Goal: Information Seeking & Learning: Learn about a topic

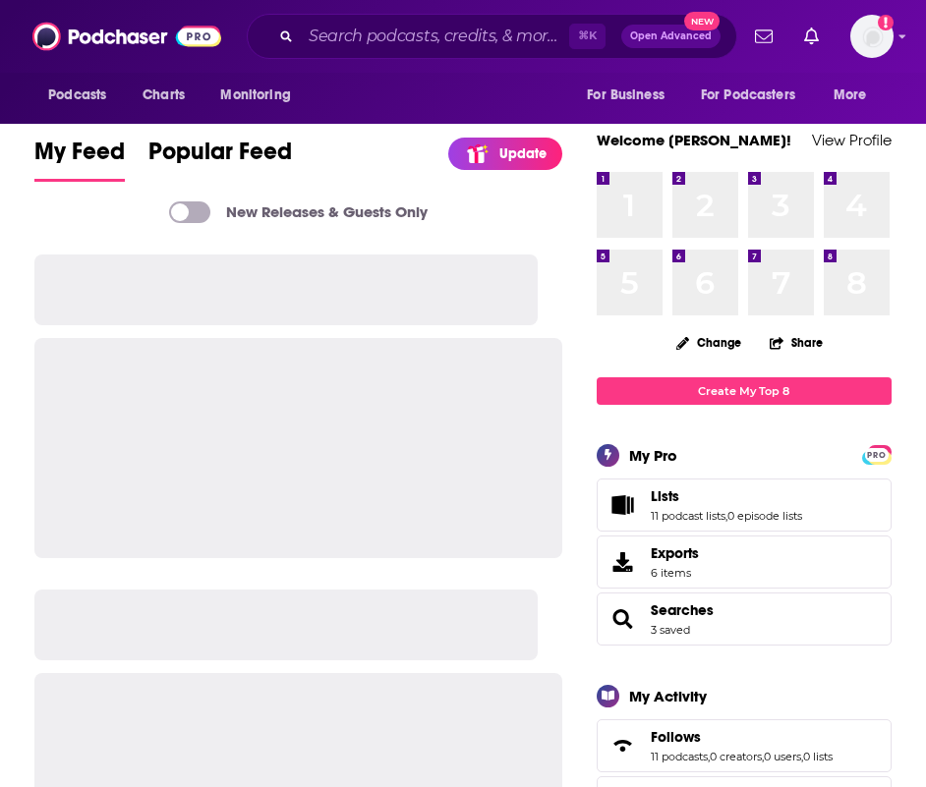
click at [365, 53] on div "⌘ K Open Advanced New" at bounding box center [492, 36] width 490 height 45
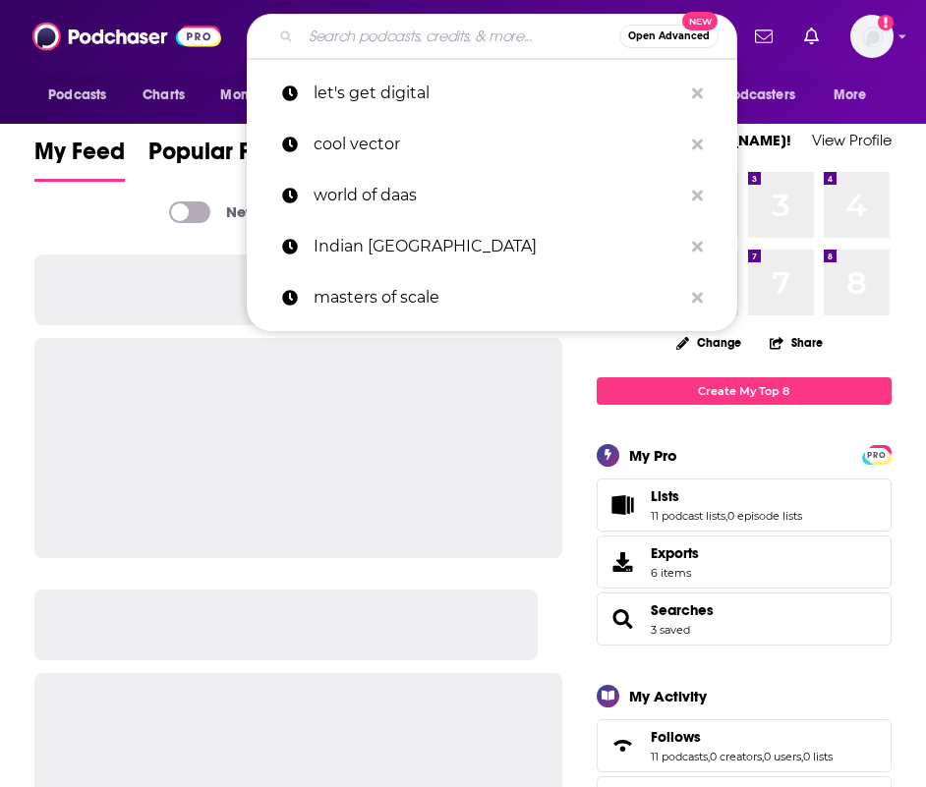
click at [368, 29] on input "Search podcasts, credits, & more..." at bounding box center [460, 36] width 318 height 31
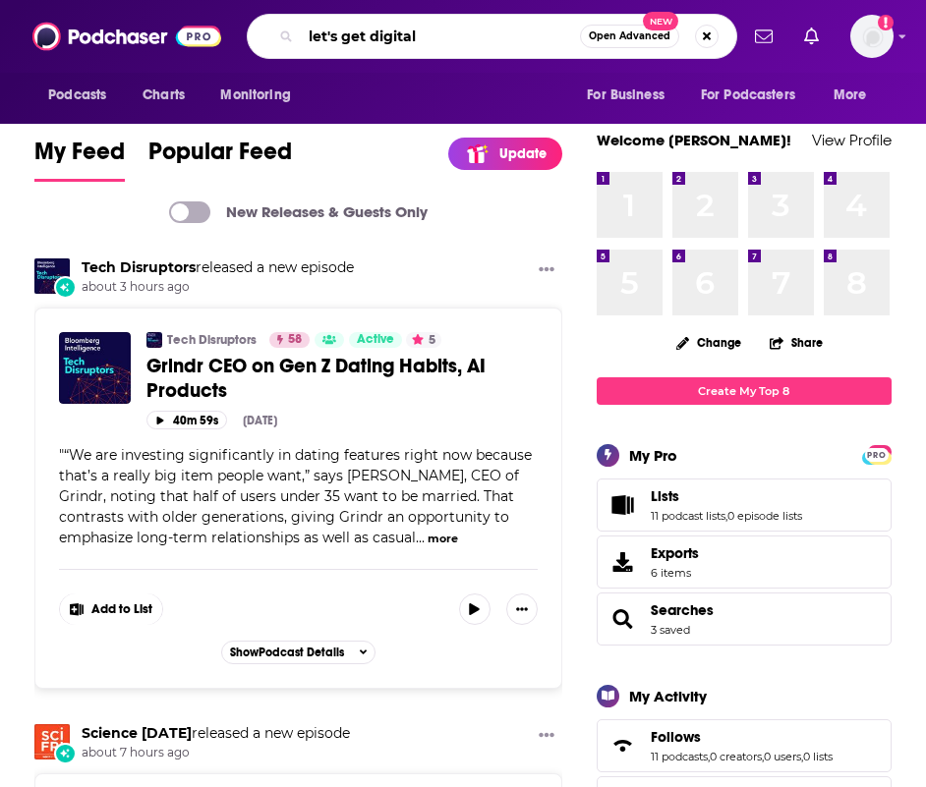
type input "let's get digital"
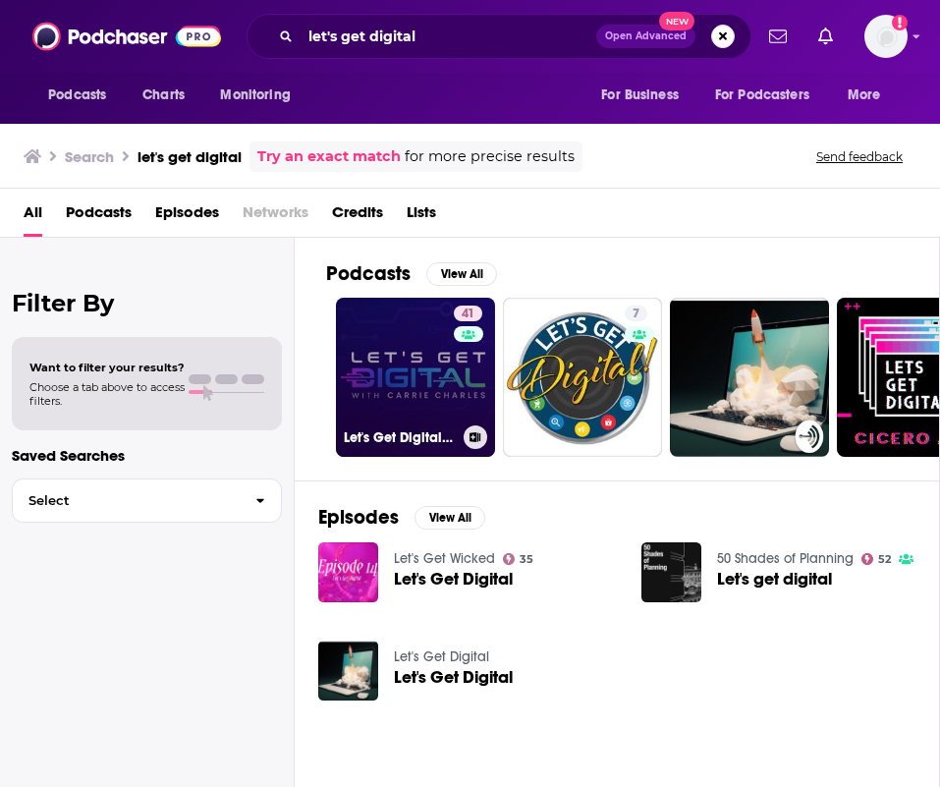
click at [368, 325] on link "41 Let's Get Digital with [PERSON_NAME]" at bounding box center [415, 377] width 159 height 159
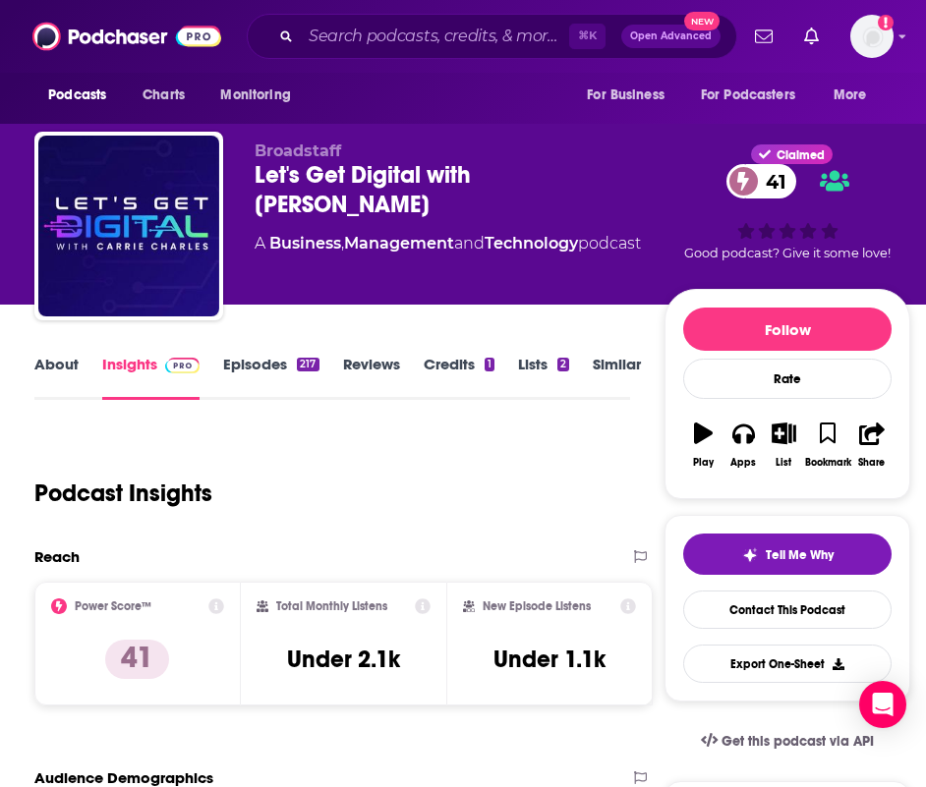
click at [285, 376] on link "Episodes 217" at bounding box center [270, 377] width 95 height 45
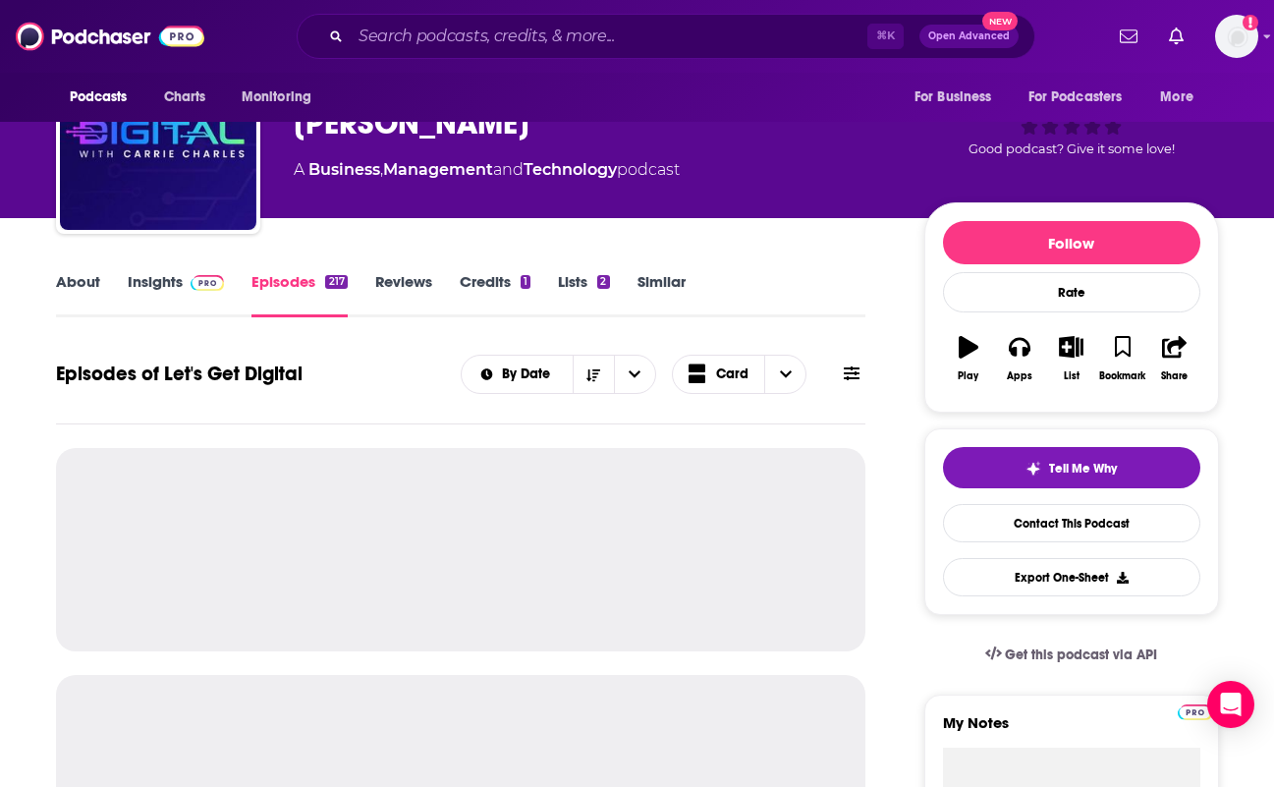
scroll to position [200, 0]
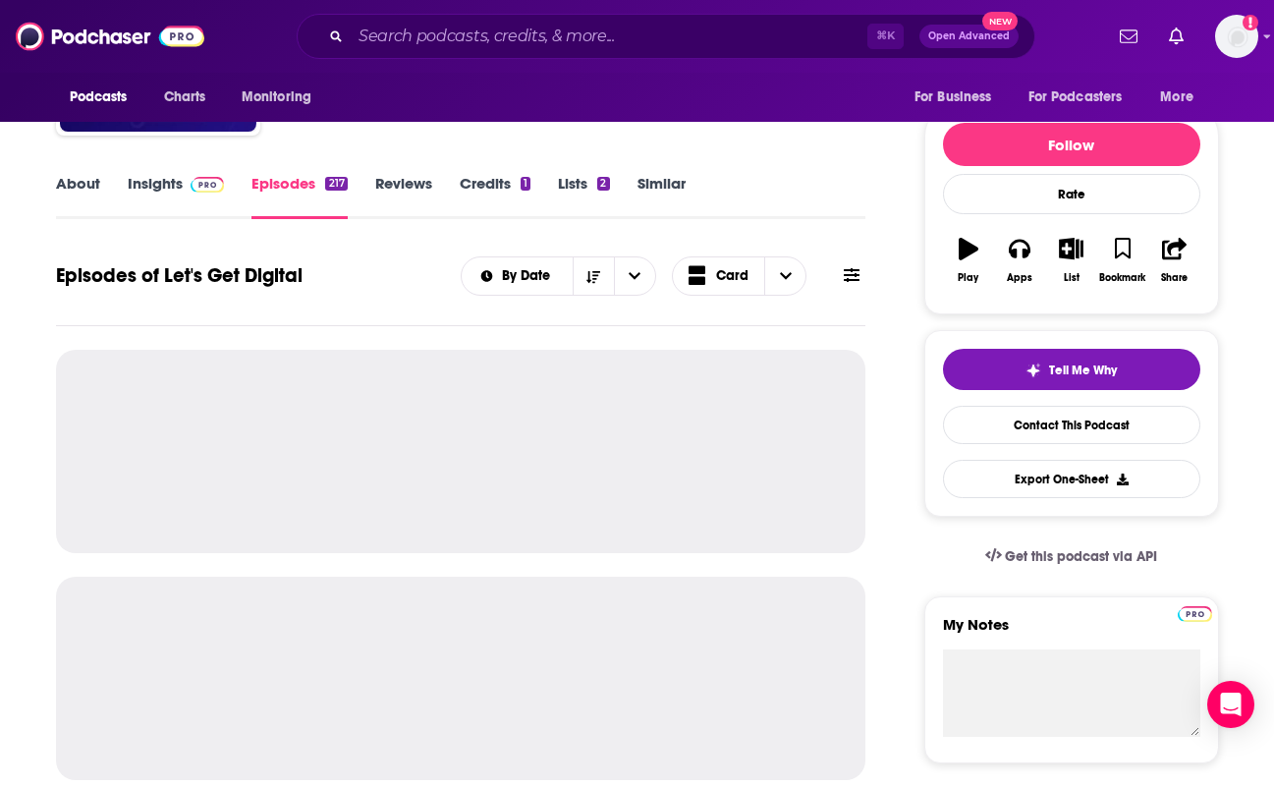
click at [849, 280] on icon at bounding box center [852, 275] width 16 height 14
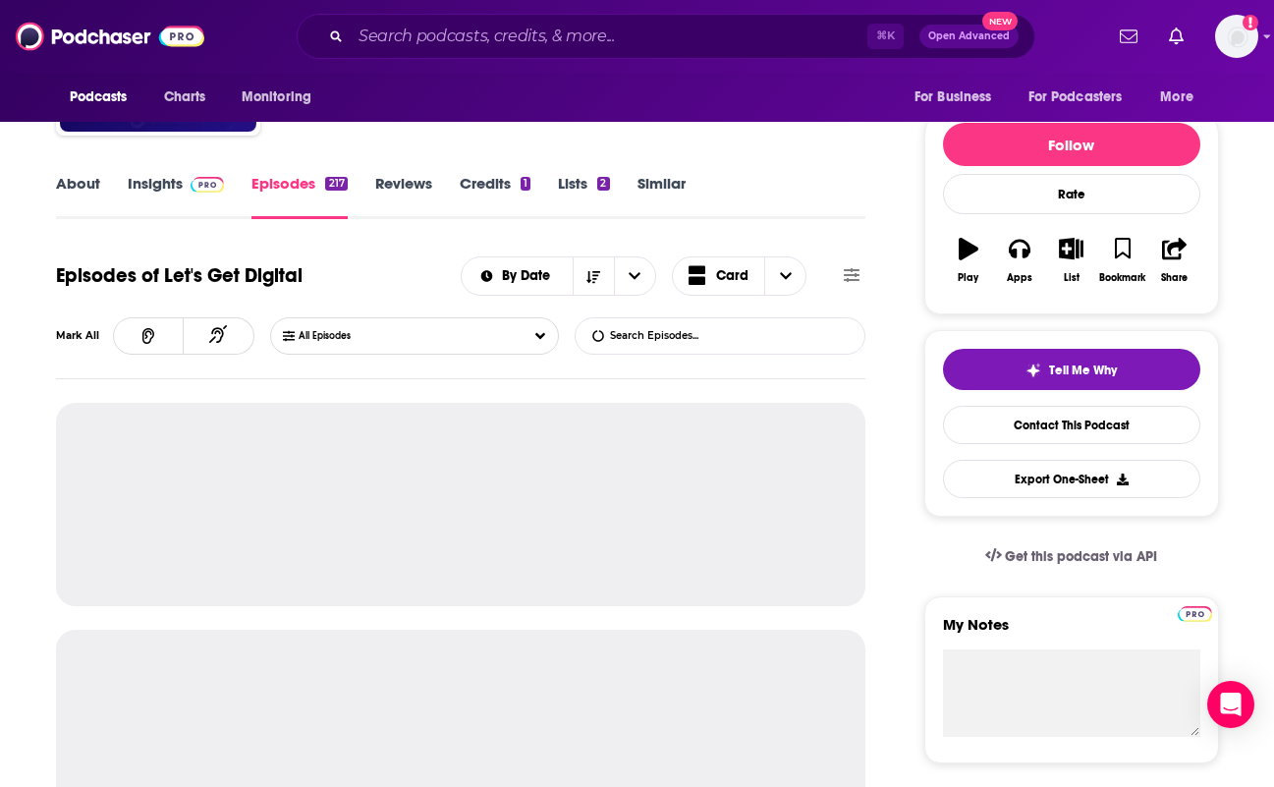
click at [772, 336] on input "List Search Input" at bounding box center [678, 335] width 205 height 35
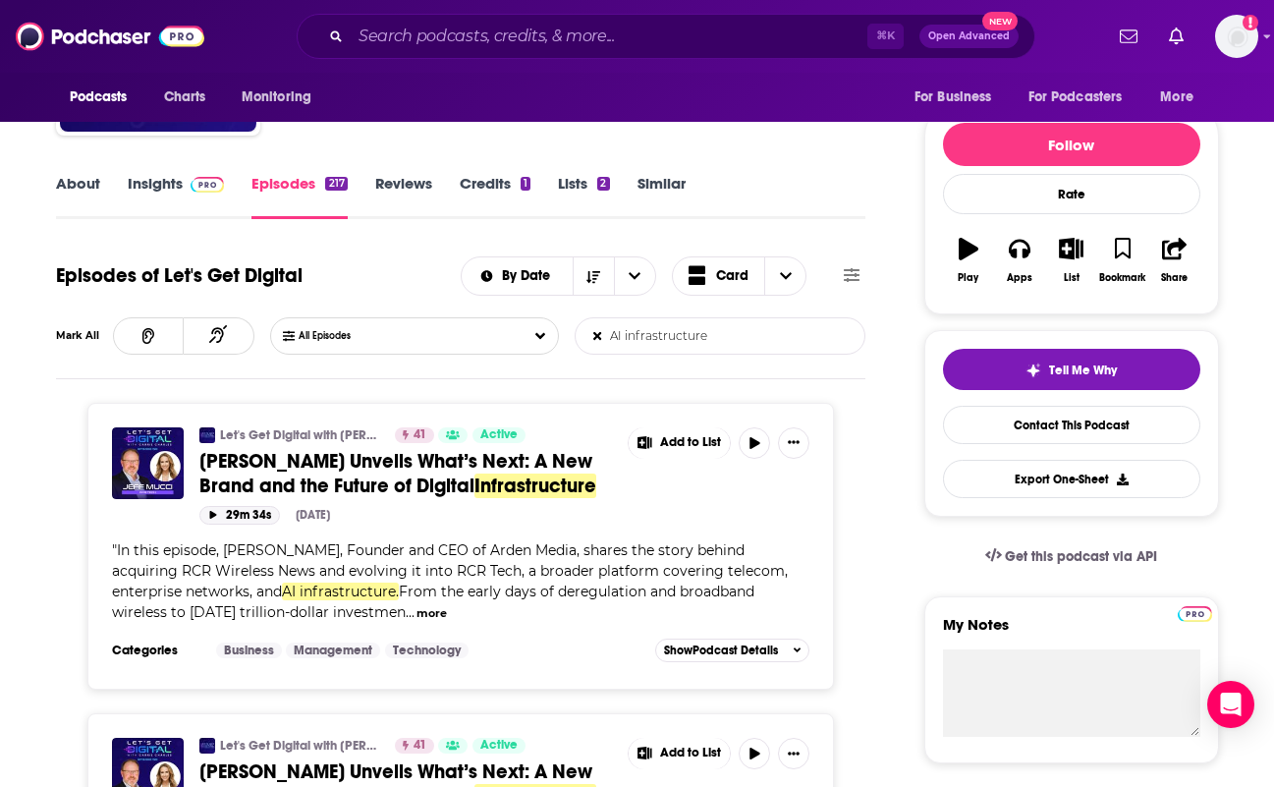
click at [212, 515] on icon "button" at bounding box center [212, 515] width 7 height 8
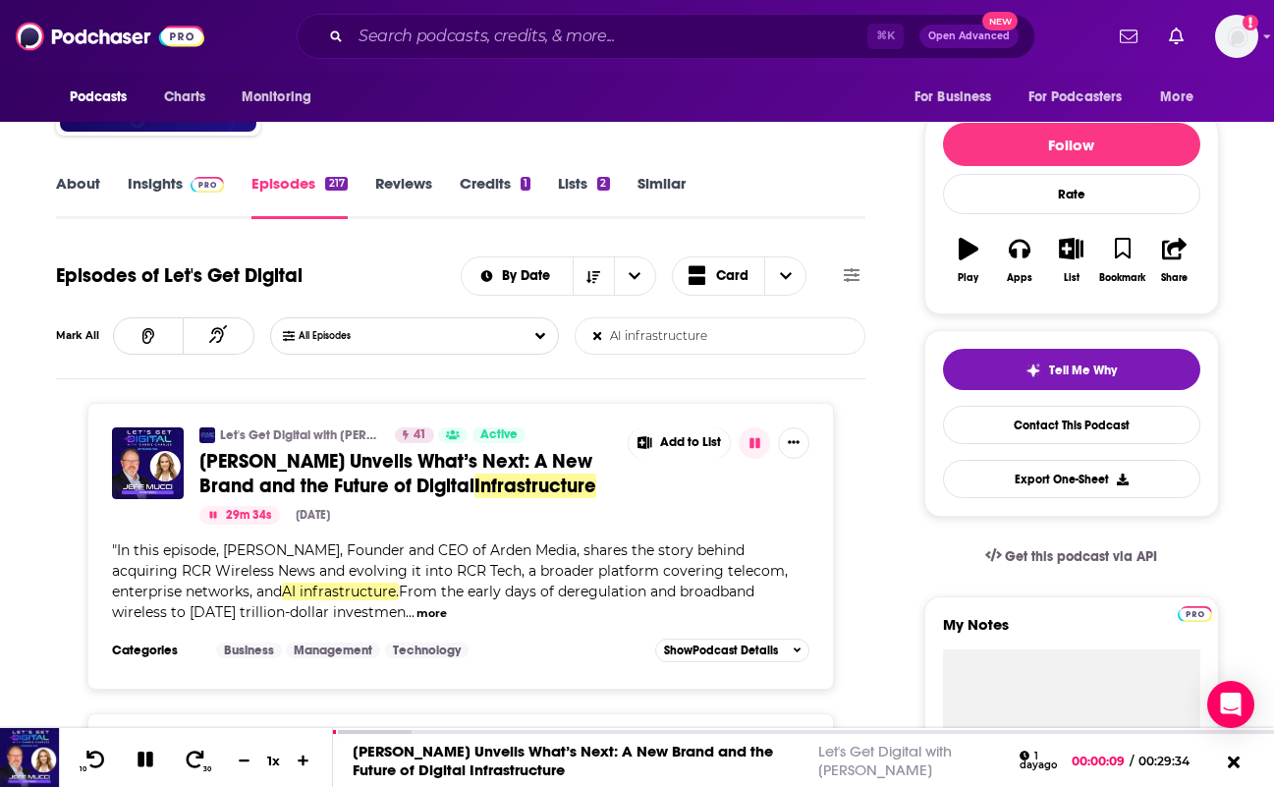
click at [326, 614] on span "From the early days of deregulation and broadband wireless to [DATE] trillion-d…" at bounding box center [433, 602] width 643 height 38
click at [417, 612] on button "more" at bounding box center [432, 613] width 30 height 17
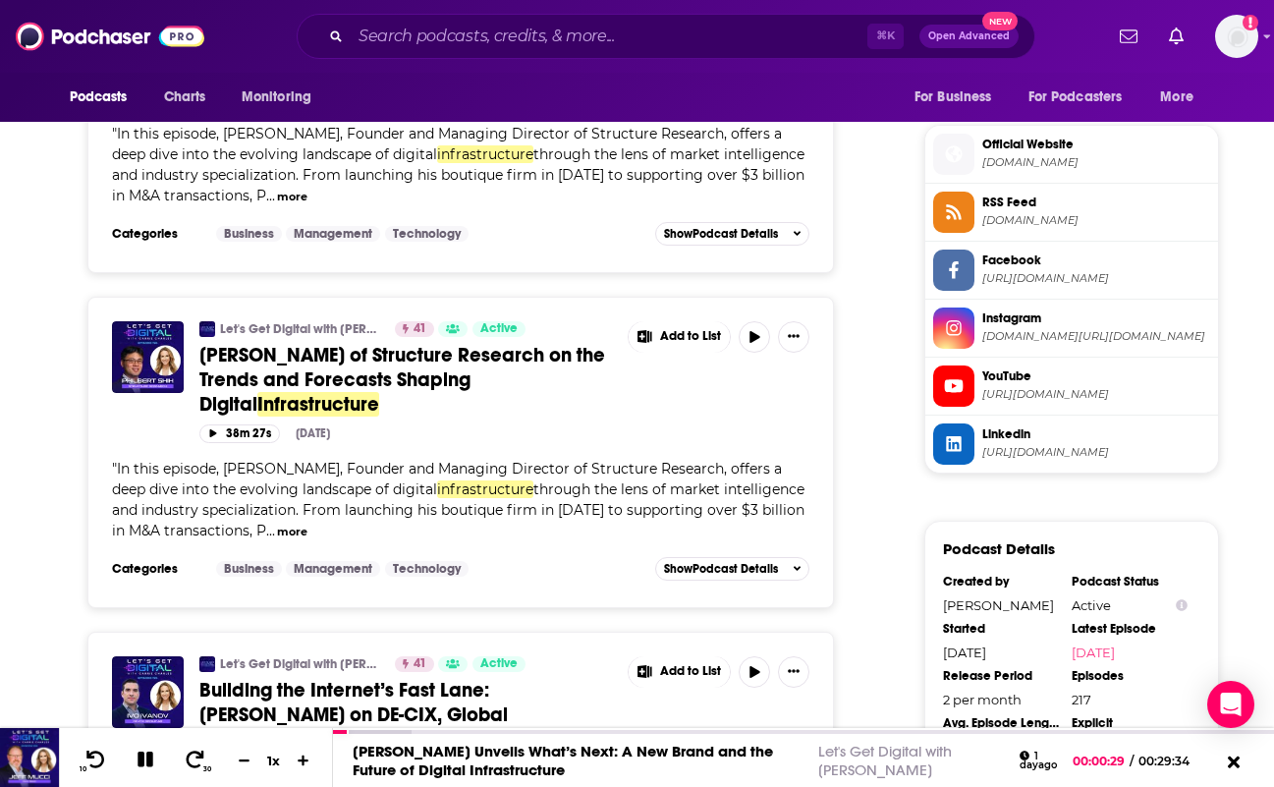
scroll to position [1784, 0]
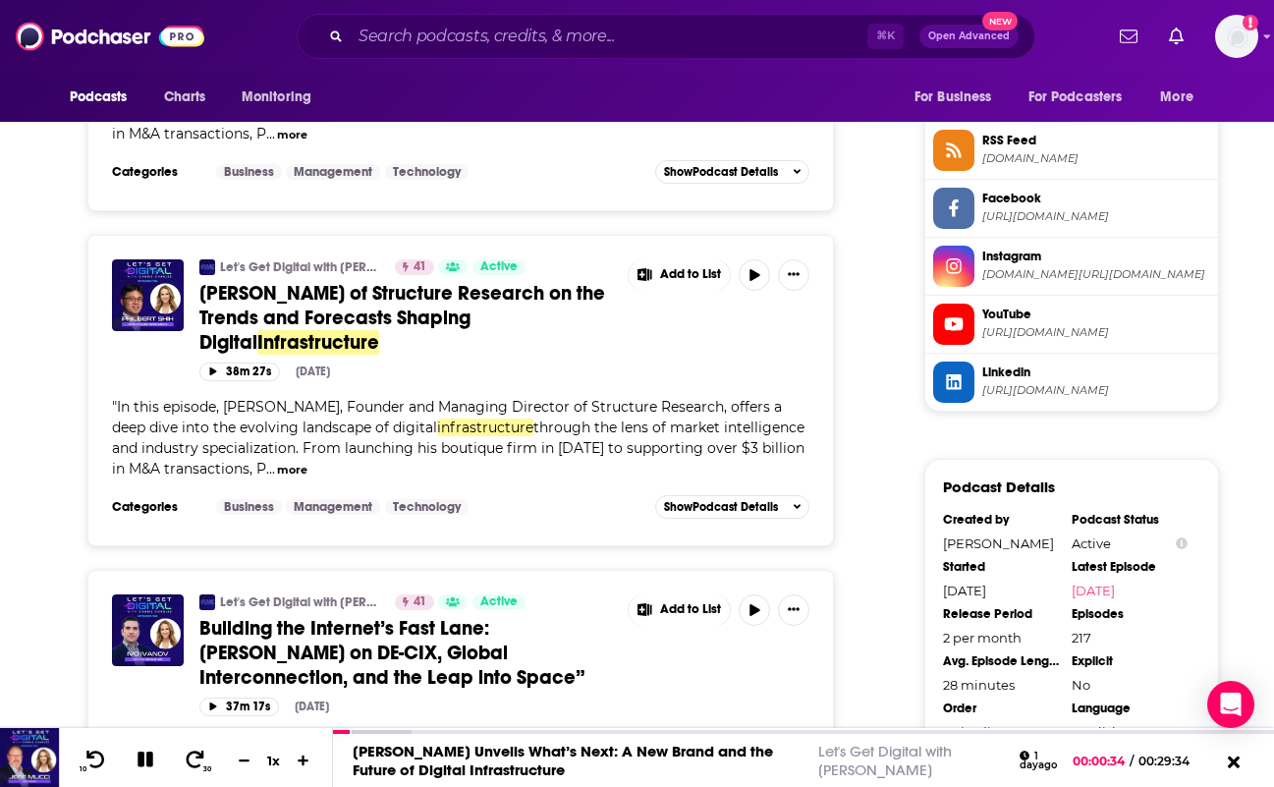
click at [277, 462] on button "more" at bounding box center [292, 470] width 30 height 17
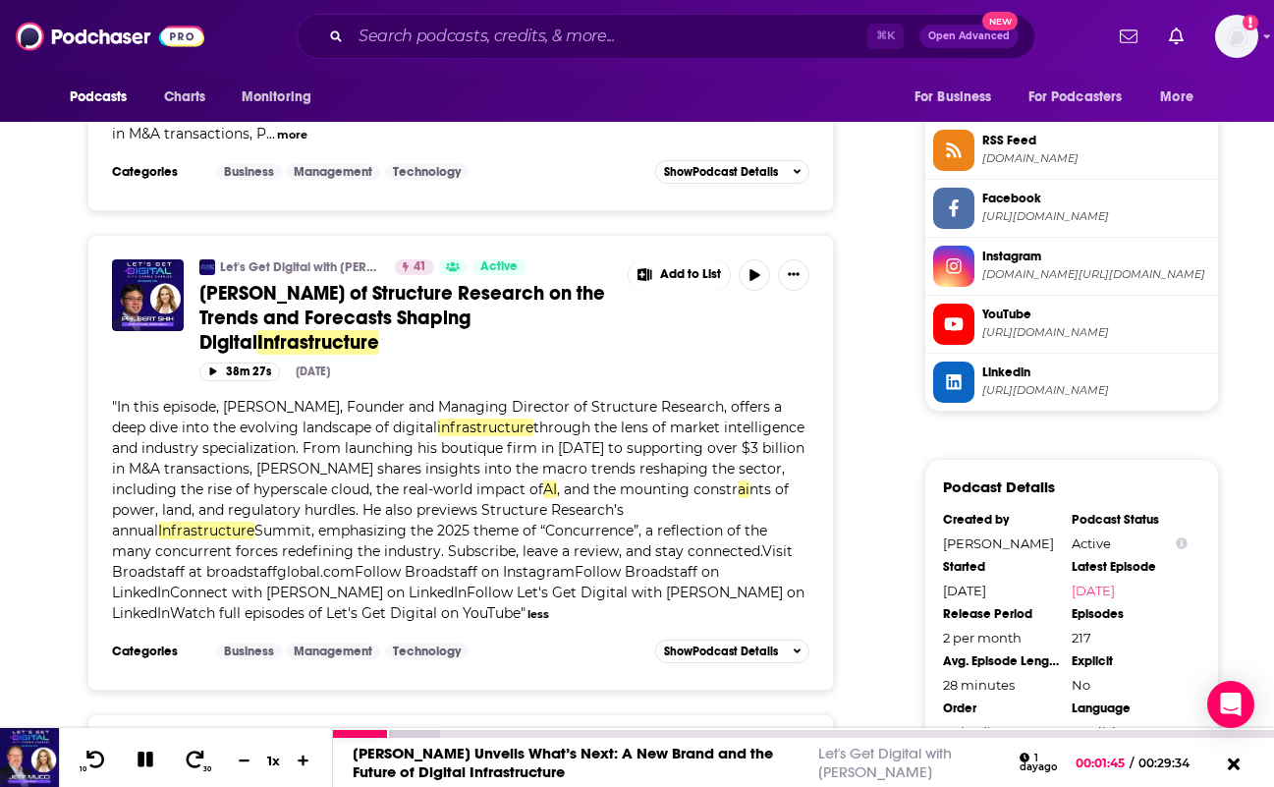
click at [148, 760] on icon at bounding box center [146, 760] width 16 height 16
click at [216, 363] on button "38m 27s" at bounding box center [239, 372] width 81 height 19
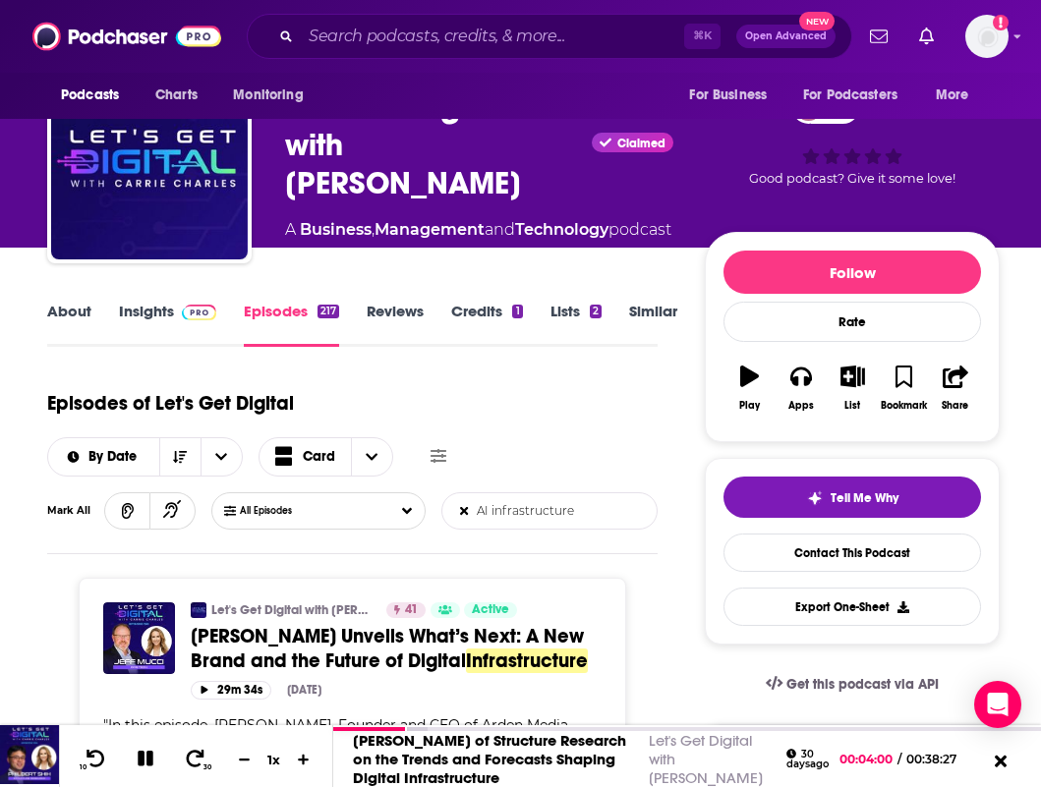
scroll to position [0, 0]
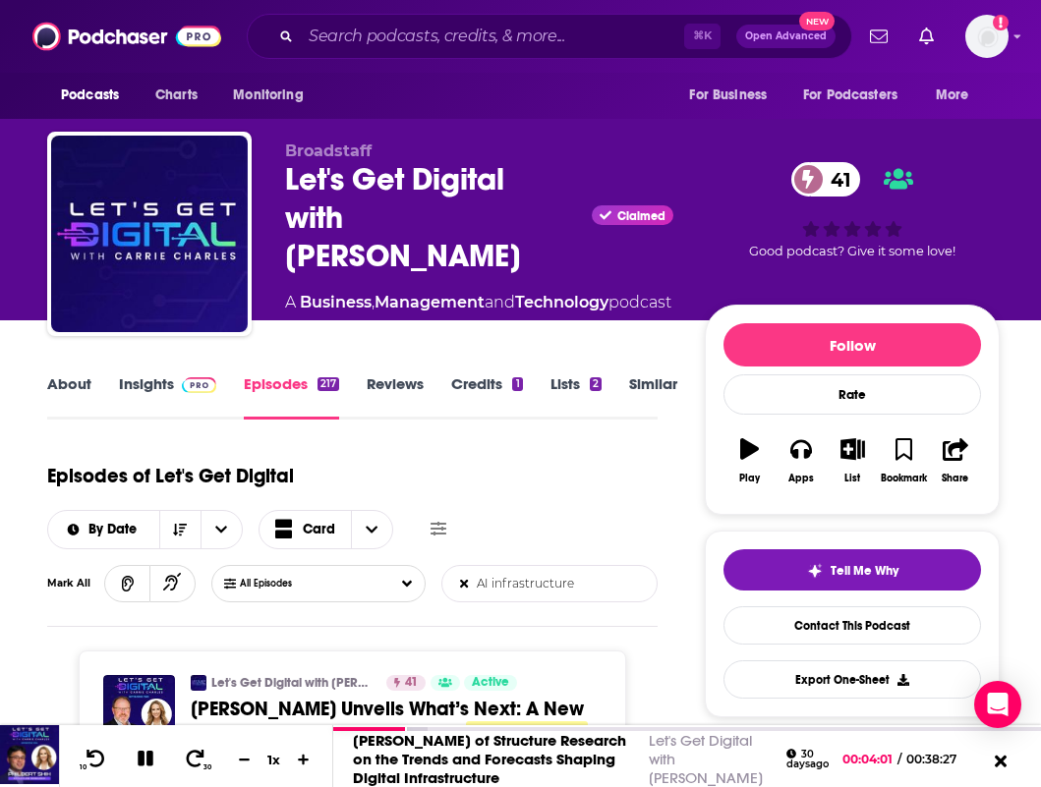
click at [538, 588] on input "AI infrastructure" at bounding box center [544, 583] width 205 height 35
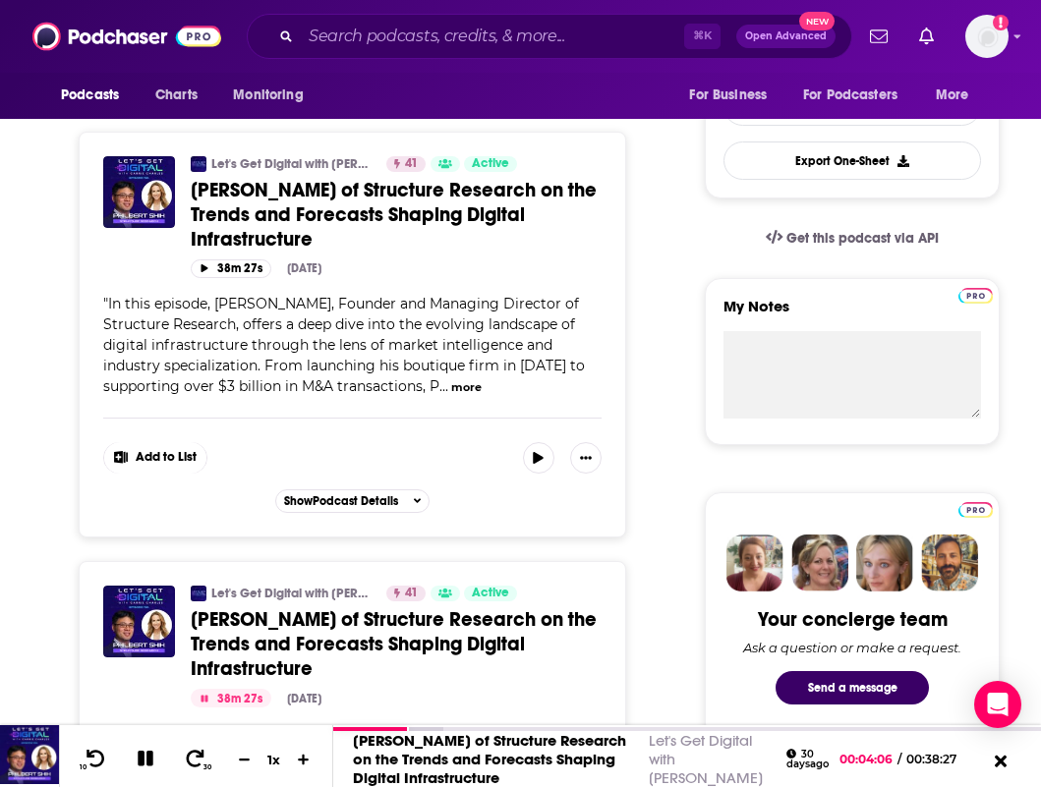
scroll to position [413, 0]
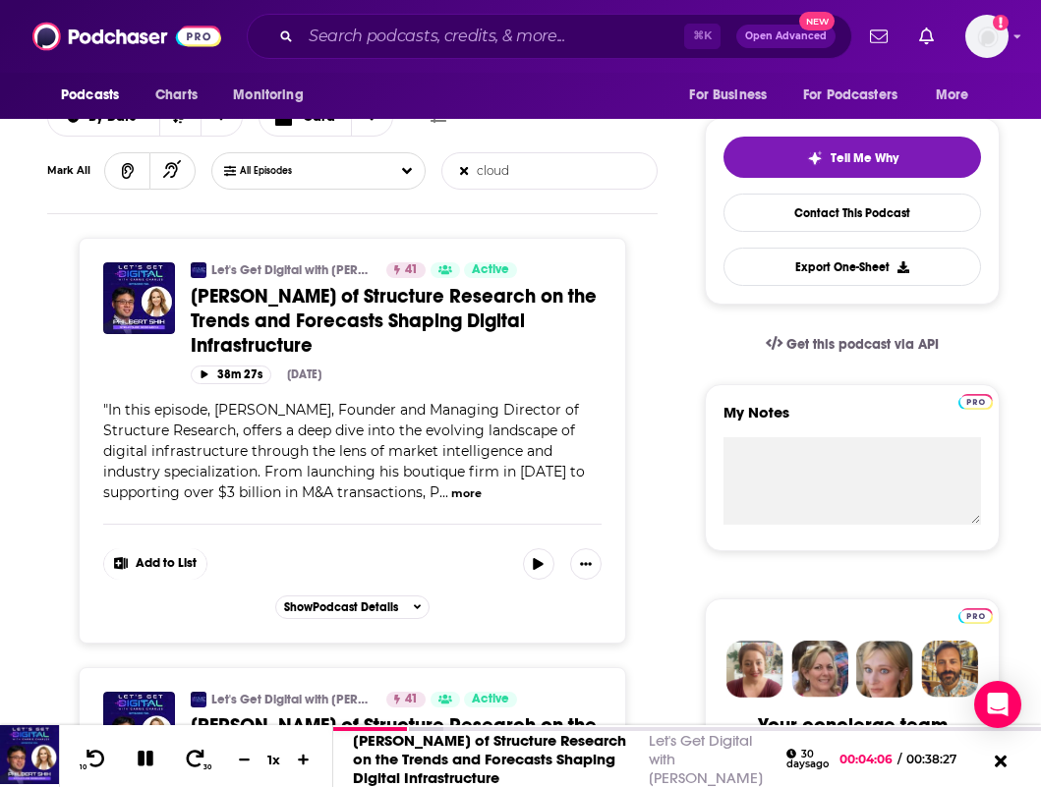
click at [474, 485] on button "more" at bounding box center [466, 493] width 30 height 17
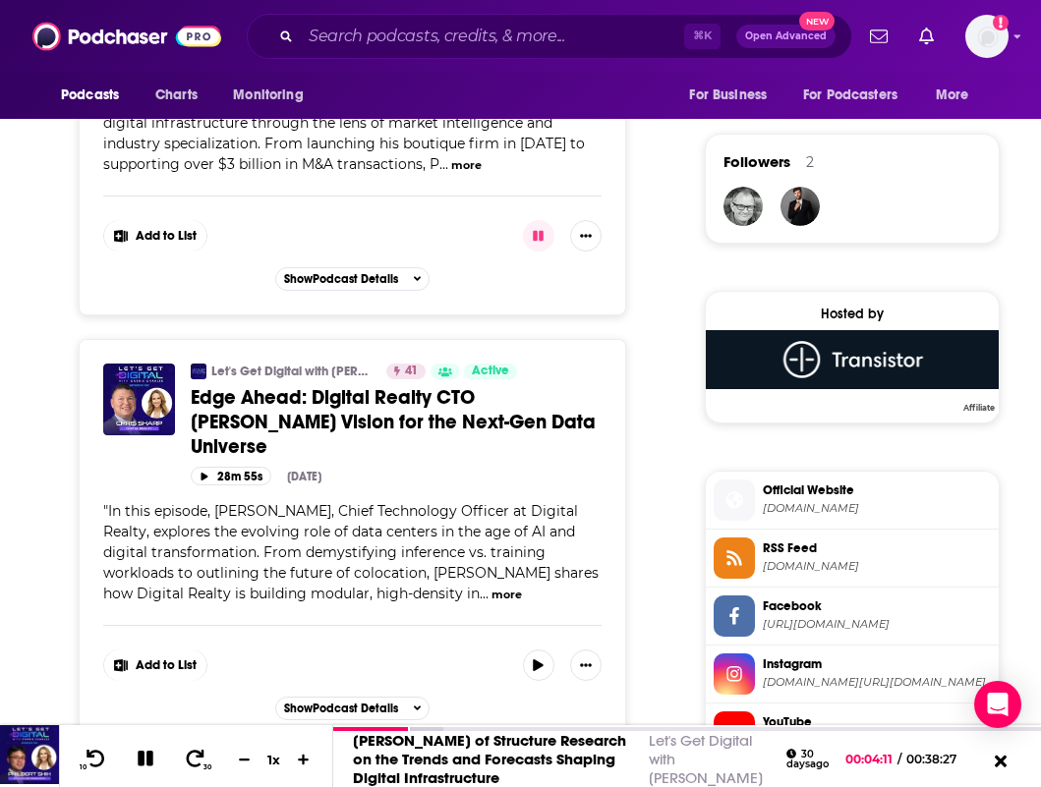
scroll to position [1408, 0]
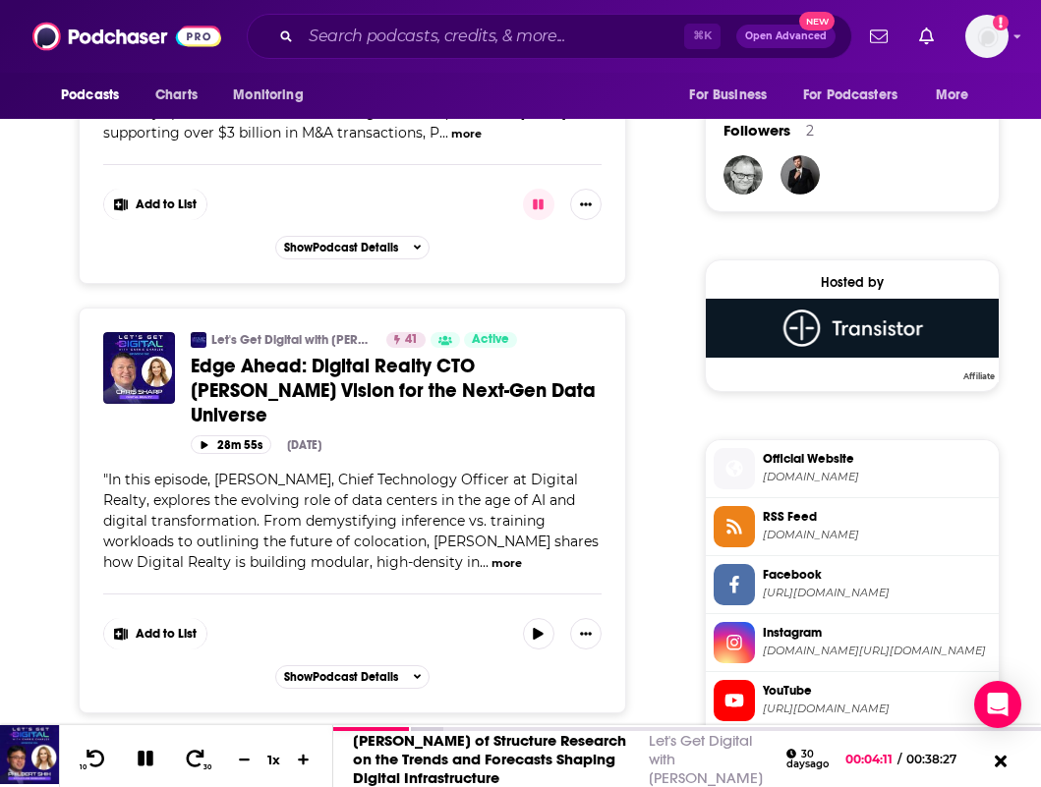
click at [480, 553] on span "..." at bounding box center [484, 562] width 9 height 18
click at [491, 555] on button "more" at bounding box center [506, 563] width 30 height 17
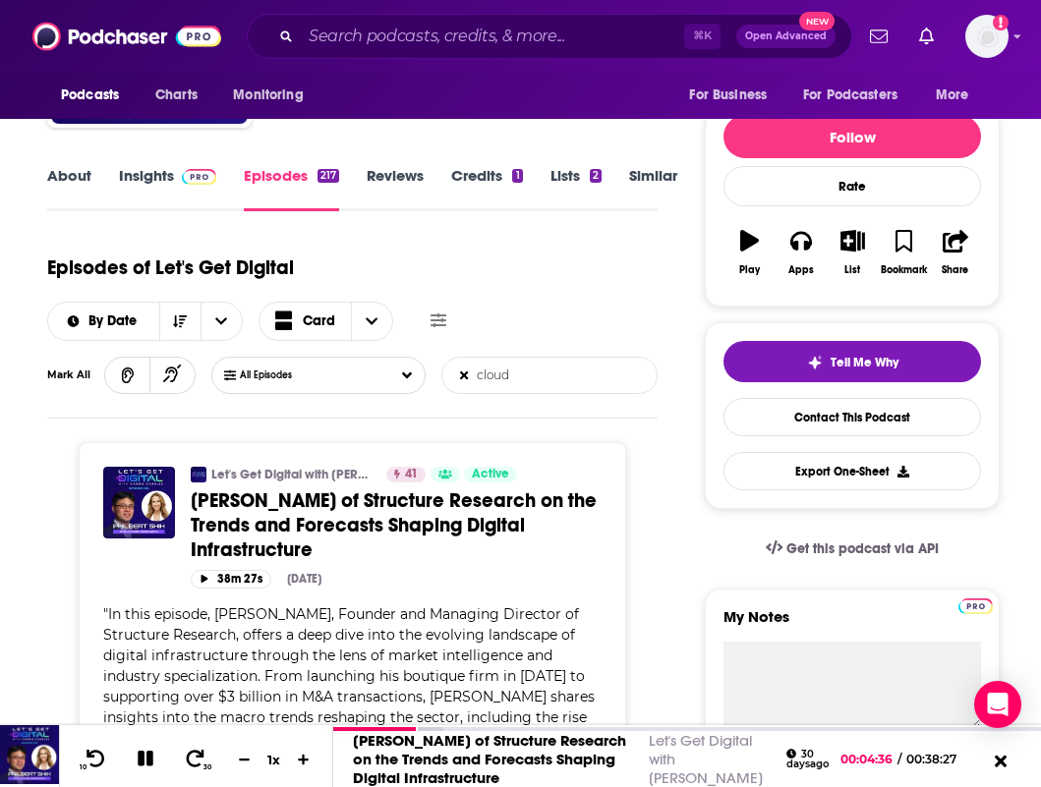
scroll to position [213, 0]
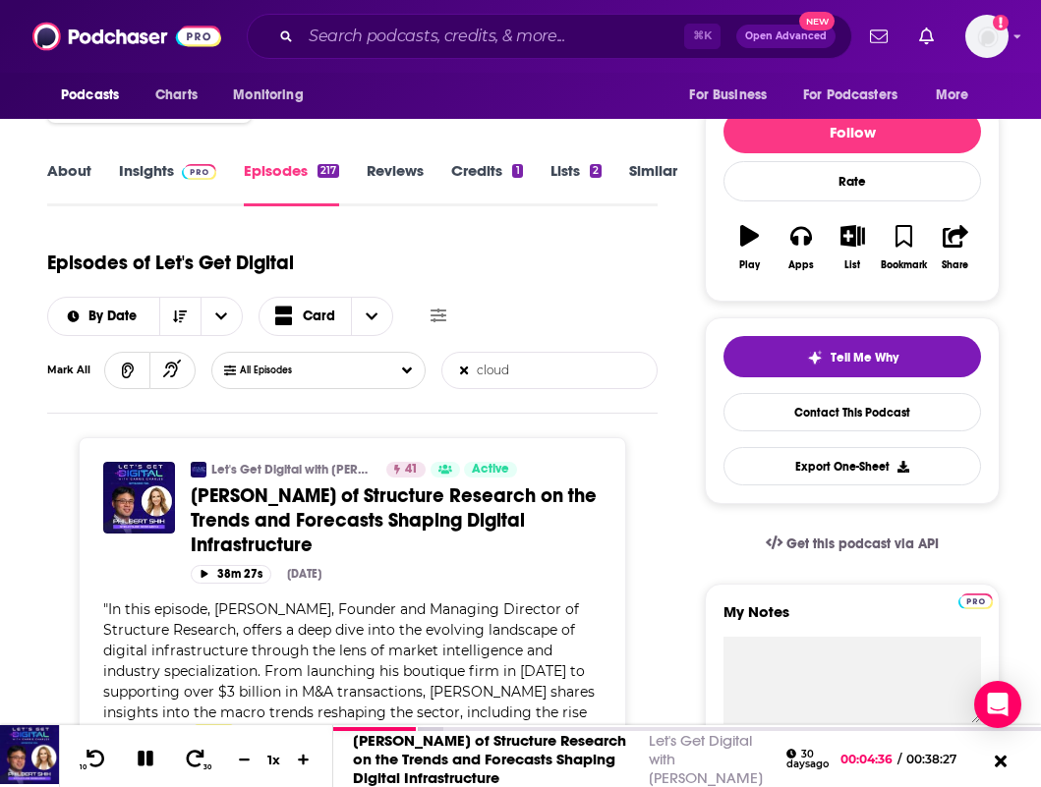
drag, startPoint x: 551, startPoint y: 362, endPoint x: 552, endPoint y: 378, distance: 16.7
click at [551, 369] on input "cloud" at bounding box center [544, 370] width 205 height 35
click at [552, 378] on input "cloud" at bounding box center [544, 370] width 205 height 35
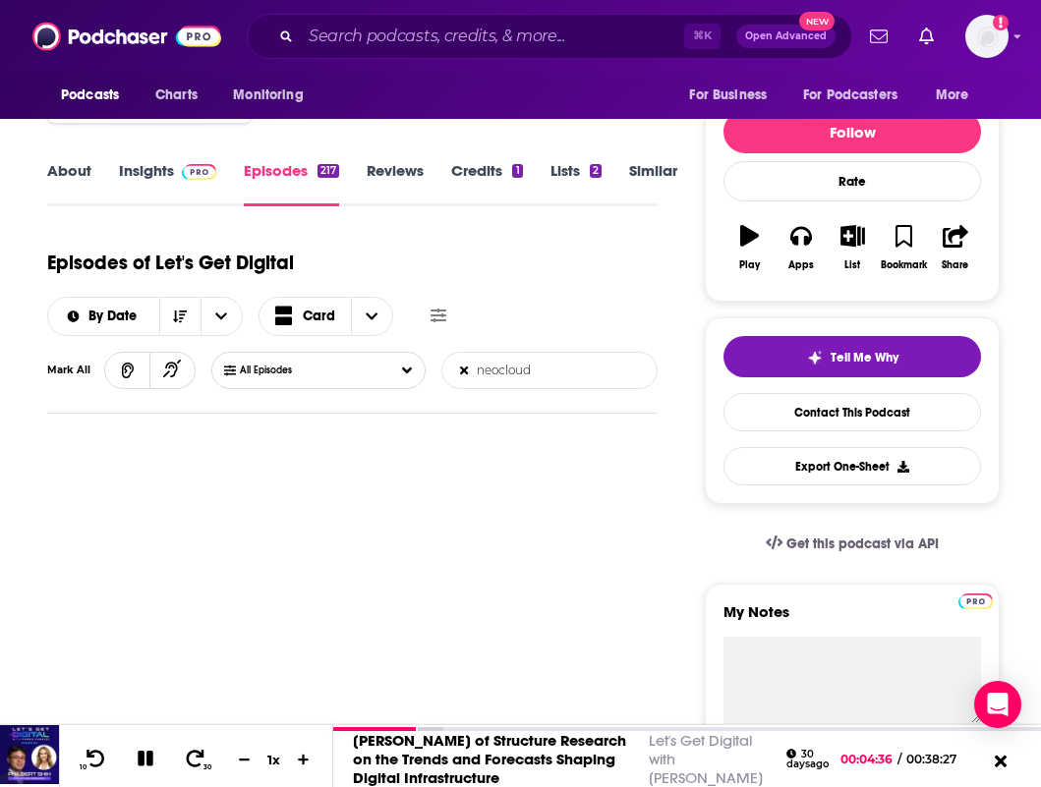
type input "neocloud"
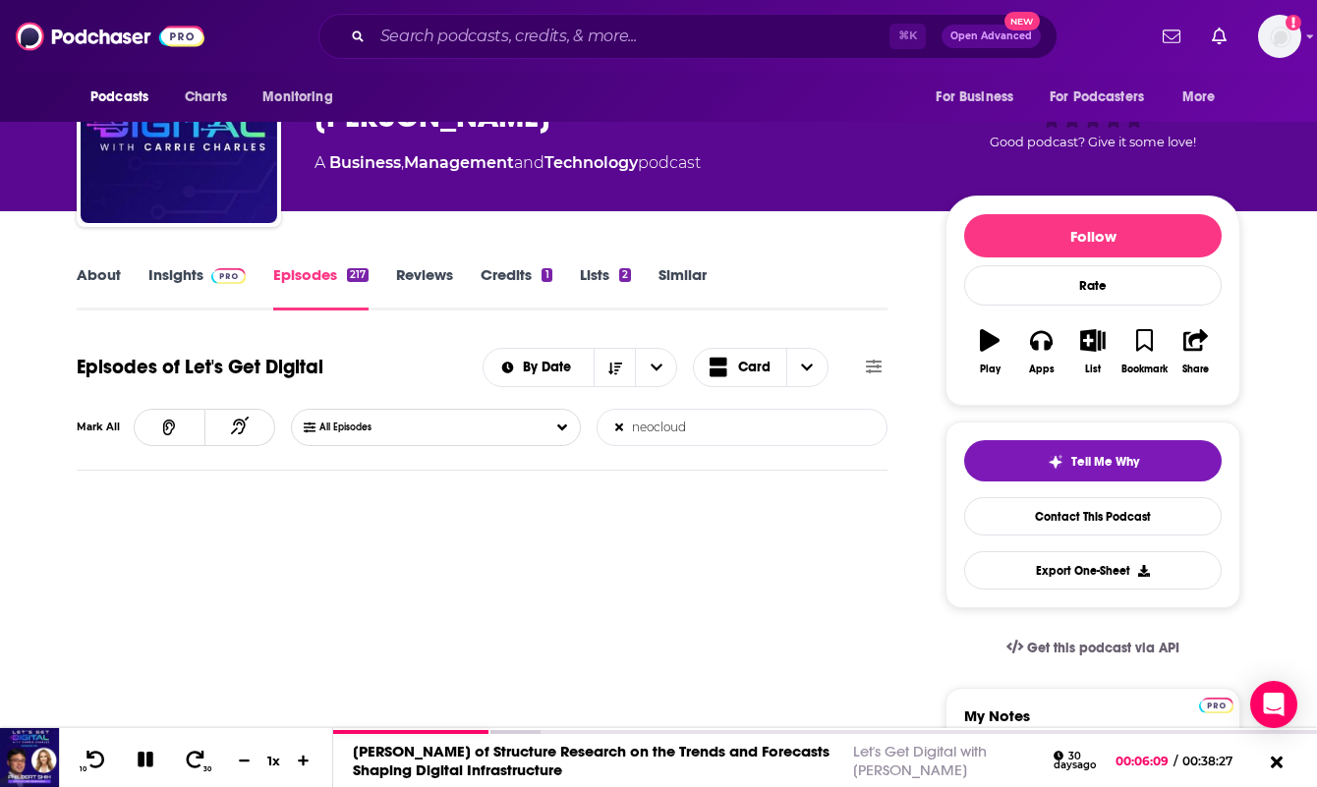
scroll to position [0, 0]
